Goal: Transaction & Acquisition: Obtain resource

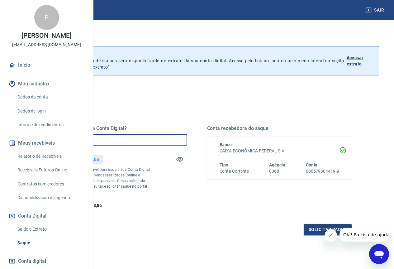
drag, startPoint x: 164, startPoint y: 138, endPoint x: 144, endPoint y: 141, distance: 20.6
click at [144, 141] on input "R$ 0,00" at bounding box center [114, 140] width 145 height 12
click at [148, 140] on input "R$ 1.300,00" at bounding box center [114, 140] width 145 height 12
type input "R$ 1.400,00"
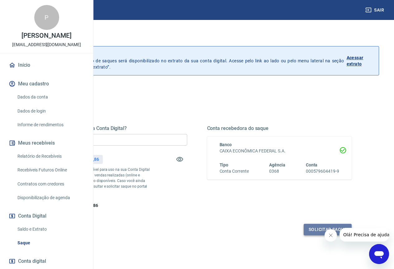
click at [312, 235] on button "Solicitar saque" at bounding box center [328, 230] width 48 height 12
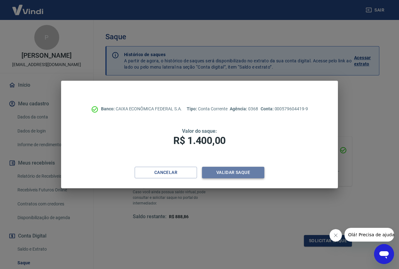
click at [247, 174] on button "Validar saque" at bounding box center [233, 173] width 62 height 12
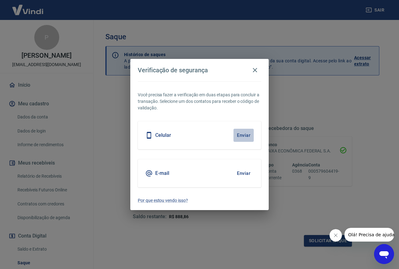
click at [241, 134] on button "Enviar" at bounding box center [243, 135] width 20 height 13
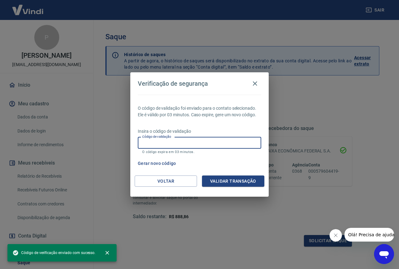
click at [209, 142] on input "Código de validação" at bounding box center [199, 143] width 123 height 12
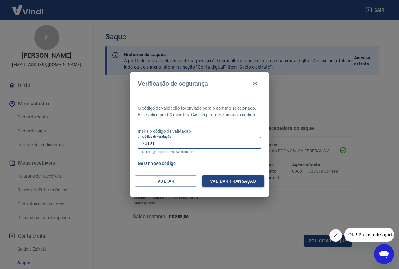
type input "70101"
click at [231, 178] on button "Validar transação" at bounding box center [233, 181] width 62 height 12
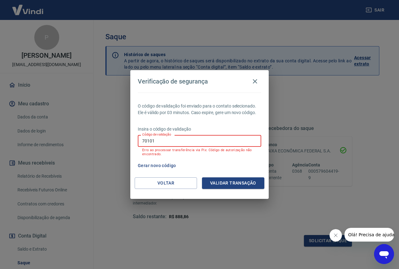
drag, startPoint x: 159, startPoint y: 141, endPoint x: 133, endPoint y: 141, distance: 26.2
click at [133, 141] on div "O código de validação foi enviado para o contato selecionado. Ele é válido por …" at bounding box center [199, 135] width 138 height 85
type input "124989"
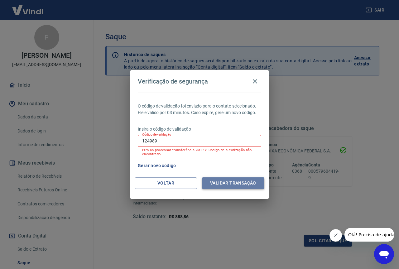
click at [226, 182] on button "Validar transação" at bounding box center [233, 183] width 62 height 12
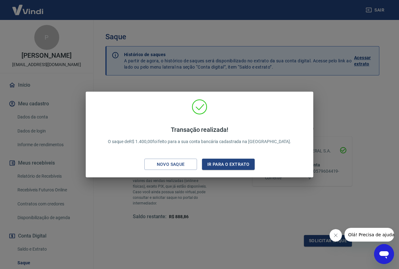
click at [355, 104] on div "Transação realizada! O saque de R$ 1.400,00 foi feito para a sua conta bancária…" at bounding box center [199, 134] width 399 height 269
